Goal: Task Accomplishment & Management: Use online tool/utility

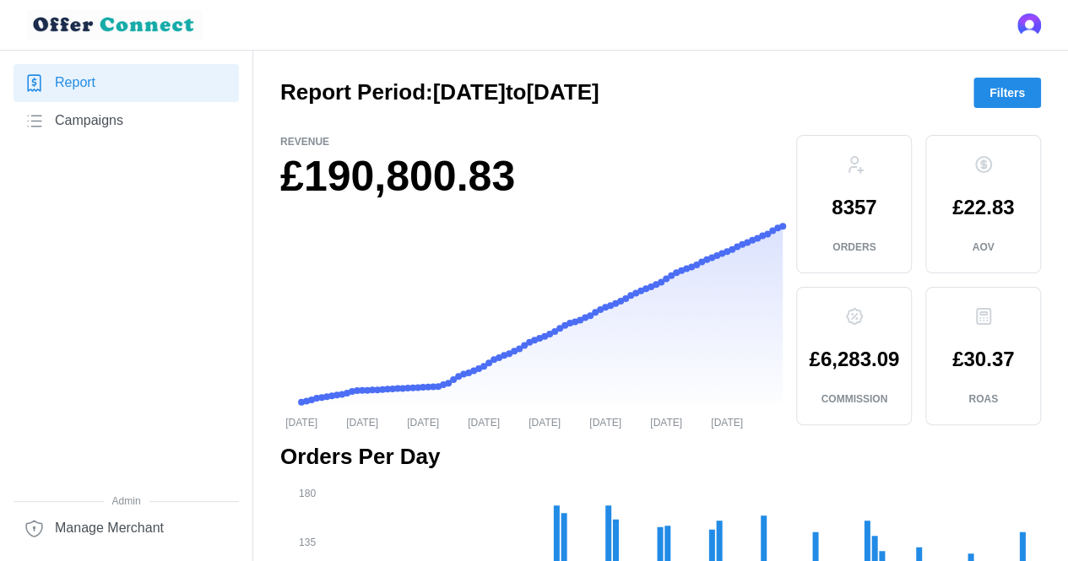
click at [1001, 101] on span "Filters" at bounding box center [1006, 92] width 35 height 29
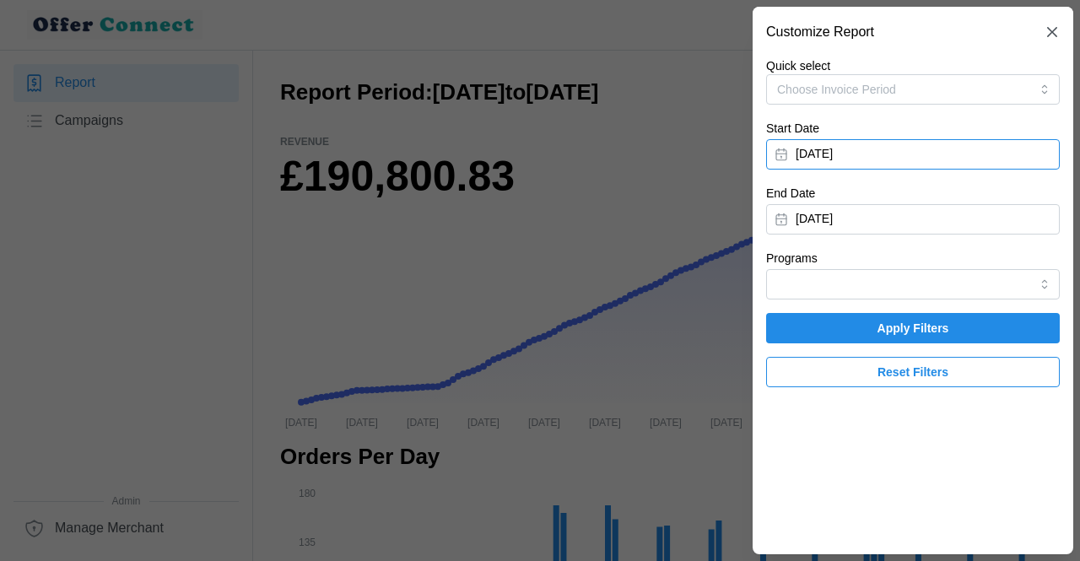
click at [865, 147] on button "[DATE]" at bounding box center [913, 154] width 294 height 30
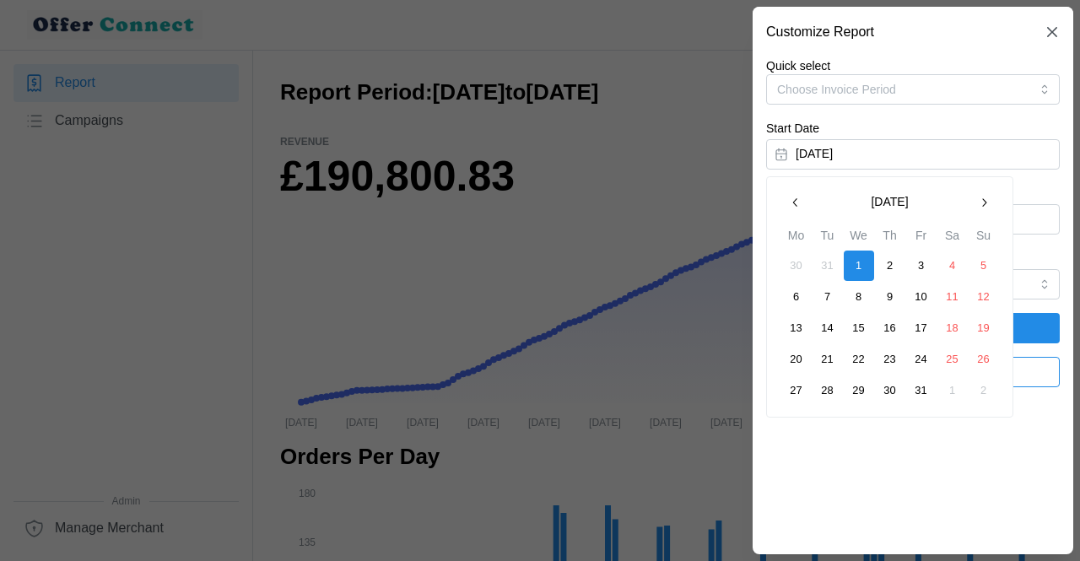
click at [979, 188] on button "button" at bounding box center [984, 202] width 30 height 30
click at [976, 190] on button "button" at bounding box center [984, 202] width 30 height 30
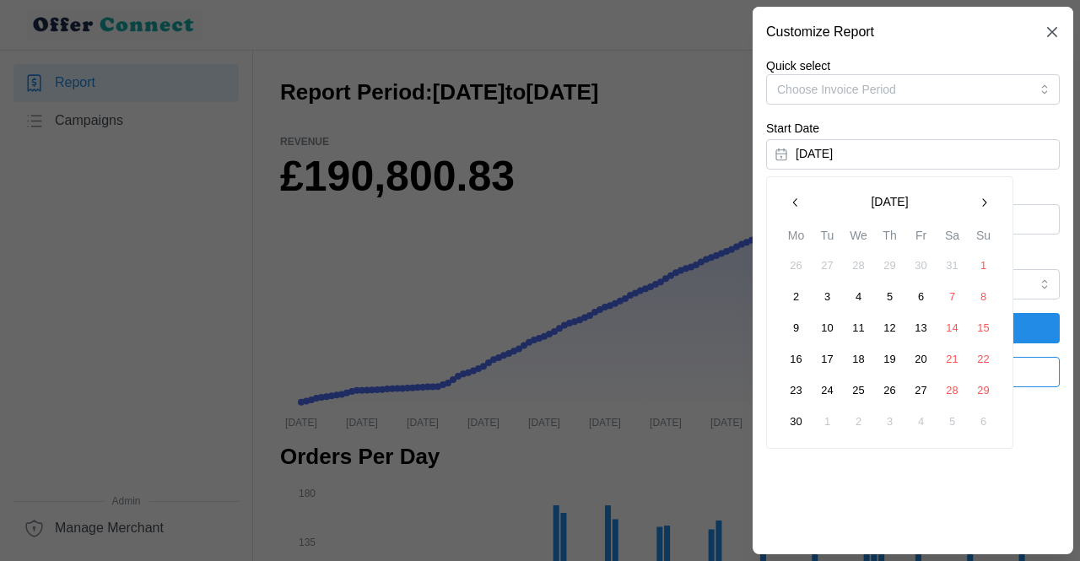
click at [985, 267] on button "1" at bounding box center [984, 266] width 30 height 30
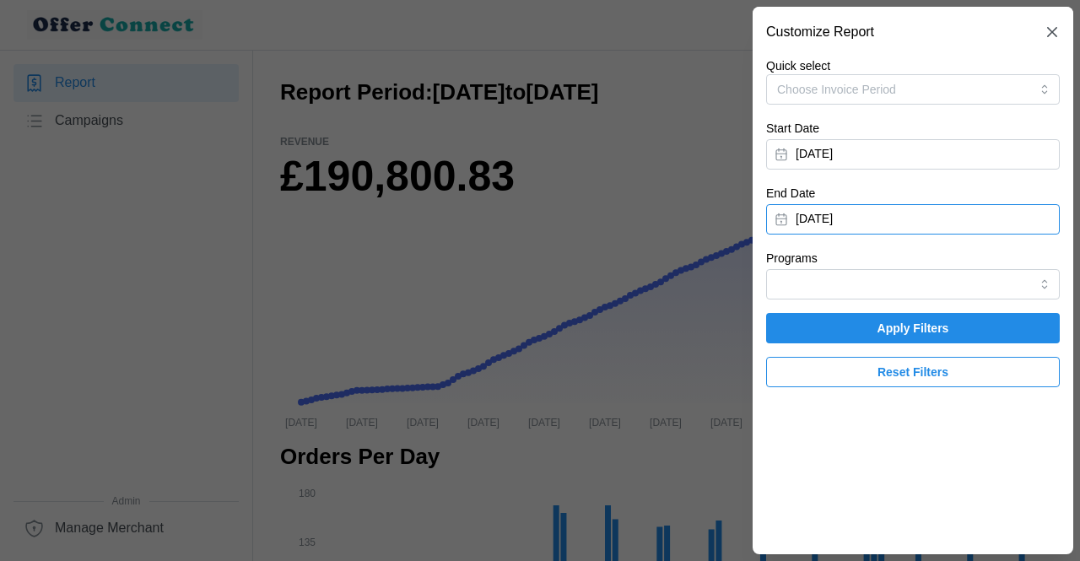
click at [908, 230] on button "[DATE]" at bounding box center [913, 219] width 294 height 30
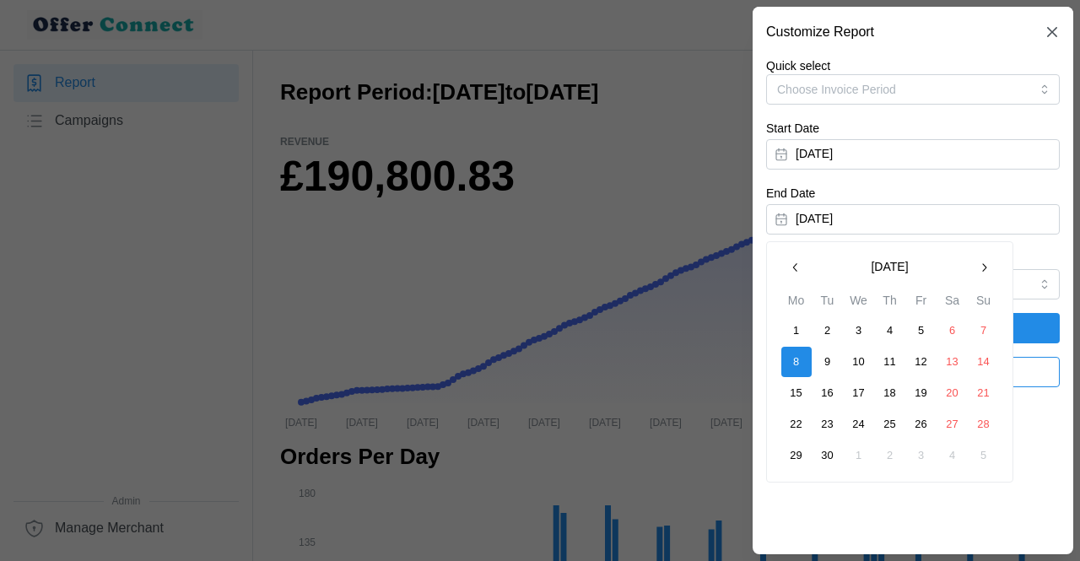
click at [796, 263] on icon "button" at bounding box center [795, 267] width 4 height 8
click at [800, 483] on button "30" at bounding box center [797, 487] width 30 height 30
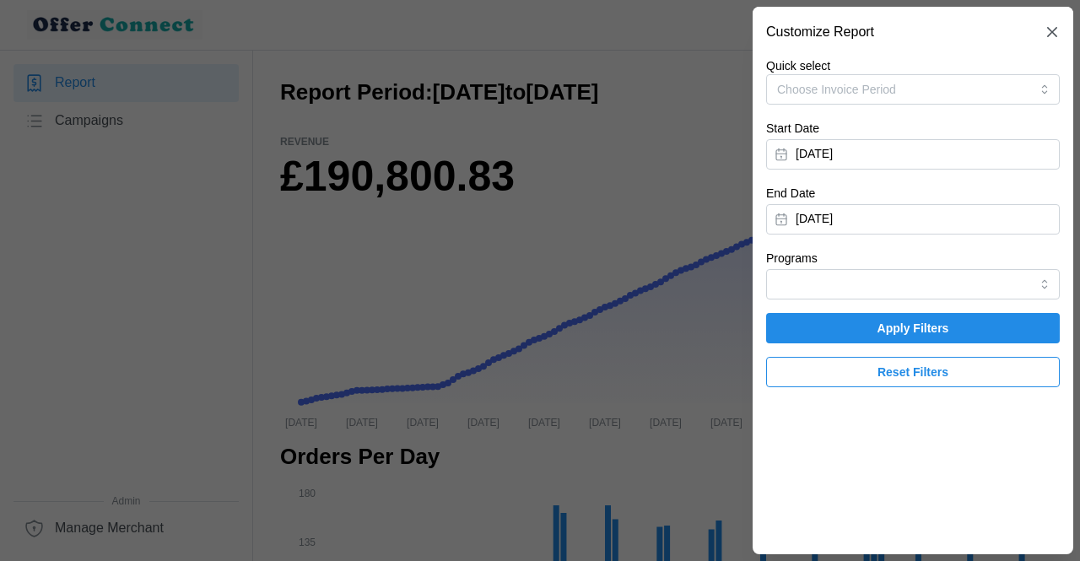
click at [984, 321] on span "Apply Filters" at bounding box center [913, 328] width 262 height 29
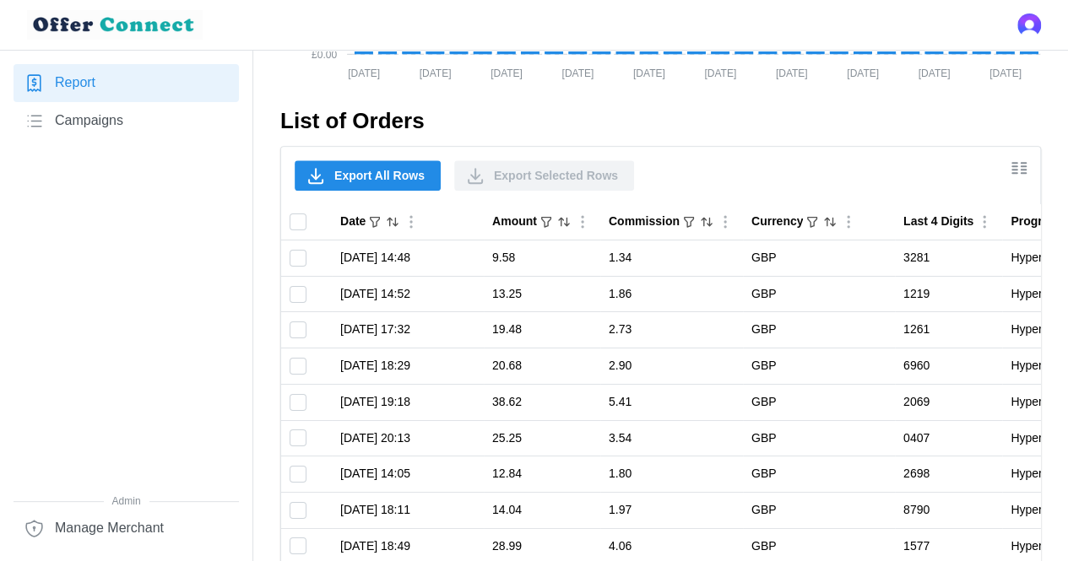
scroll to position [989, 0]
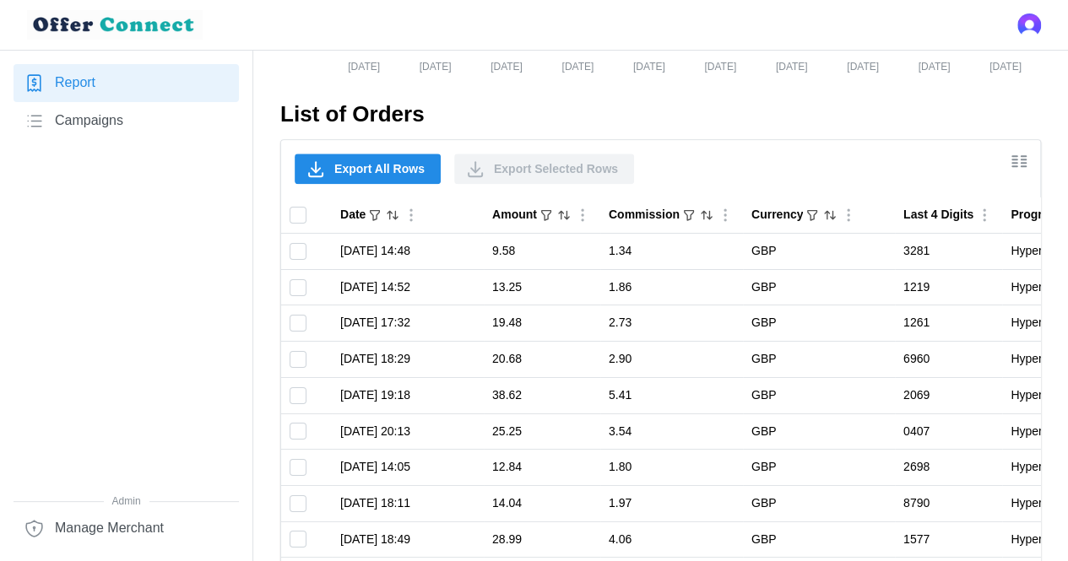
click at [394, 164] on span "Export All Rows" at bounding box center [379, 168] width 90 height 29
